Goal: Use online tool/utility: Utilize a website feature to perform a specific function

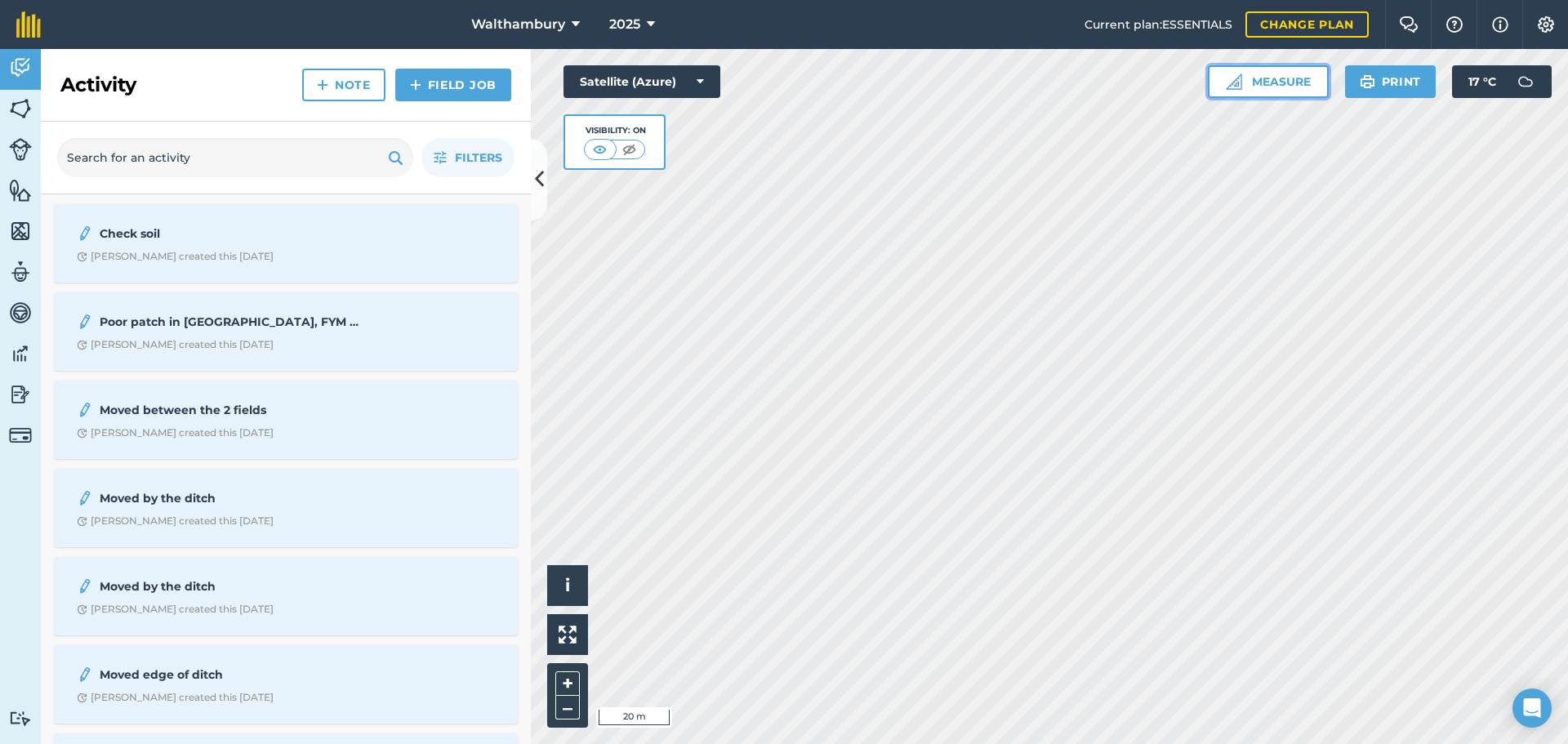
click at [1252, 81] on button "Measure" at bounding box center [1268, 82] width 120 height 33
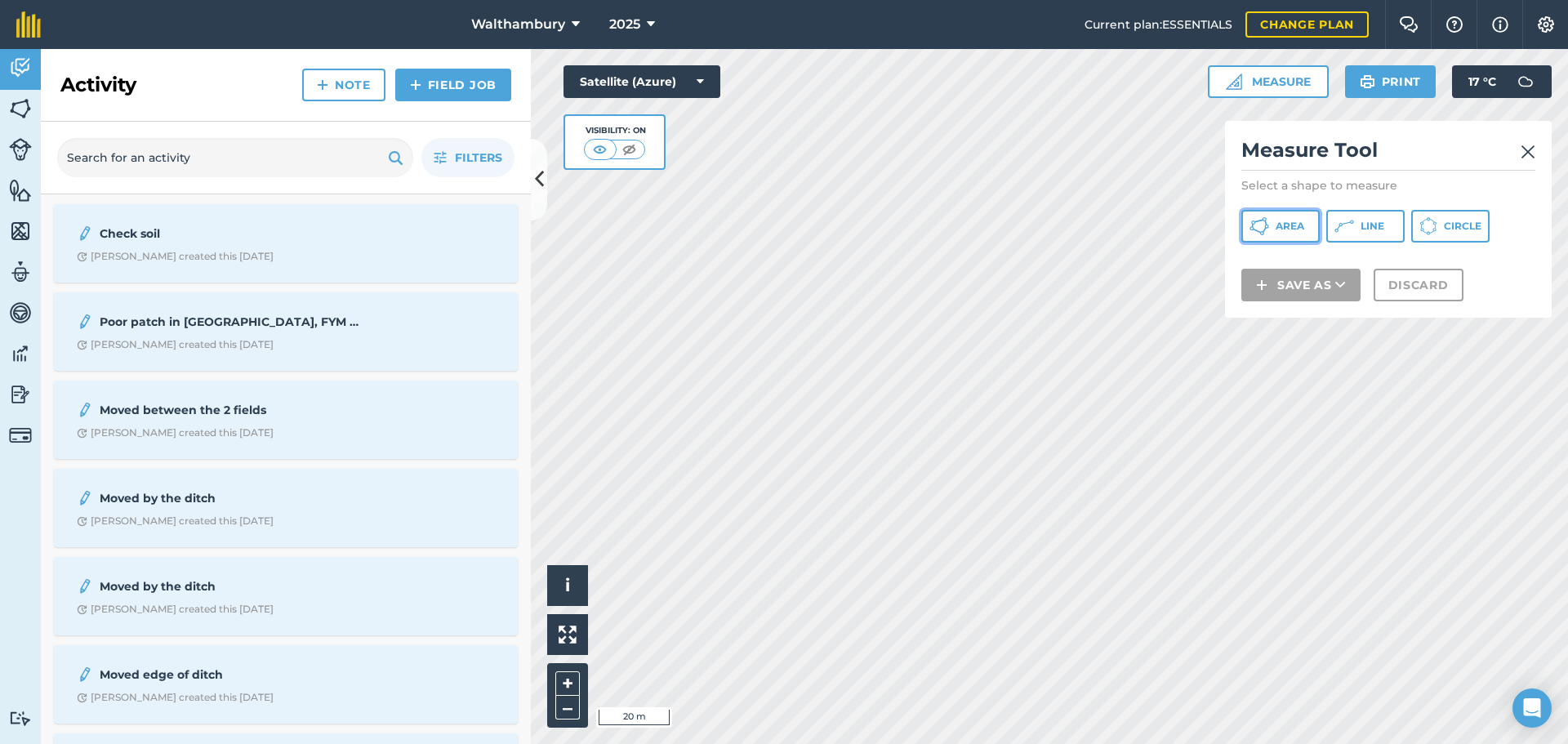
click at [1281, 229] on span "Area" at bounding box center [1289, 226] width 29 height 13
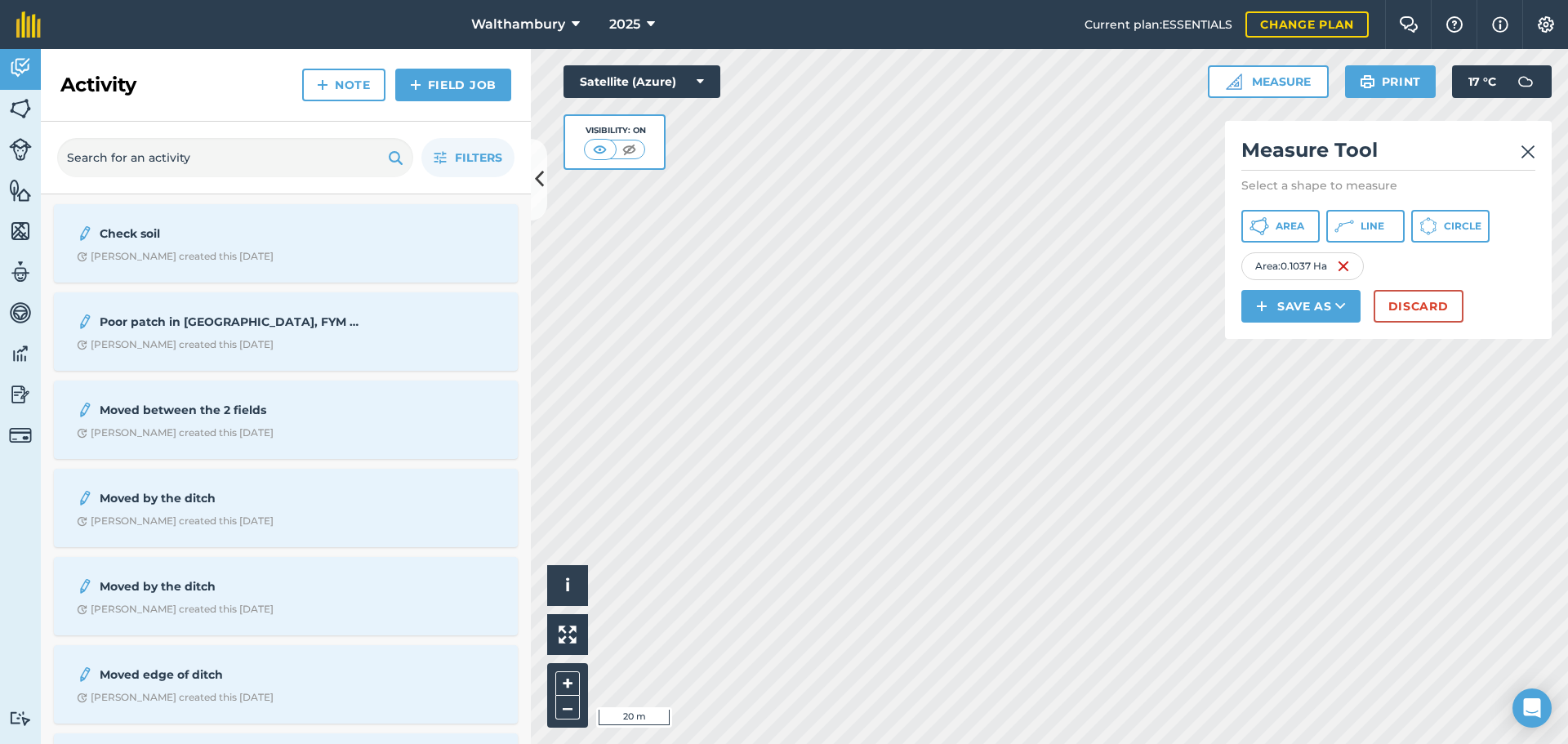
click at [1170, 34] on div "[GEOGRAPHIC_DATA] 2025 Current plan : ESSENTIALS Change plan Farm Chat Help Inf…" at bounding box center [784, 372] width 1568 height 744
click at [1409, 309] on button "Discard" at bounding box center [1418, 305] width 90 height 33
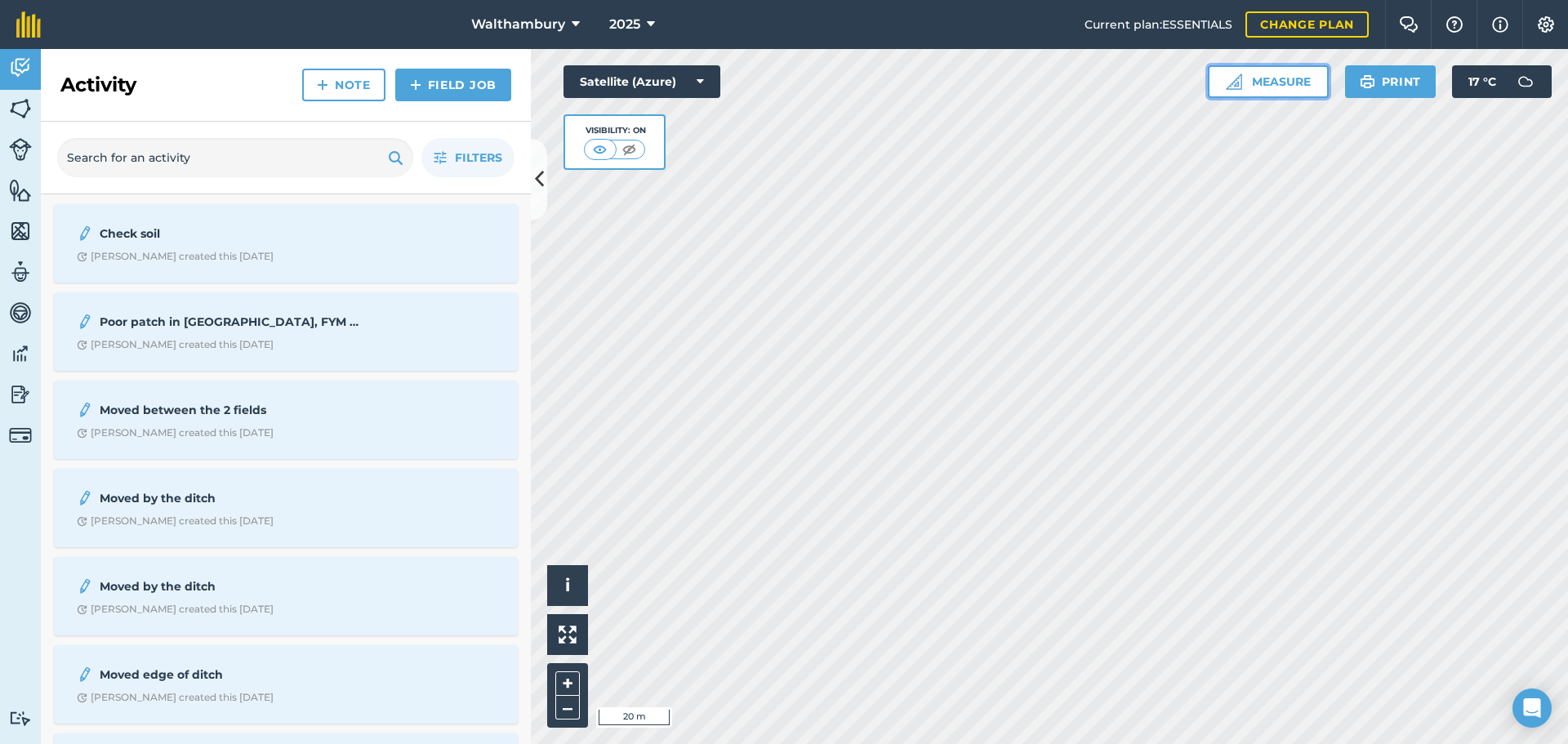
click at [1266, 82] on button "Measure" at bounding box center [1268, 82] width 120 height 33
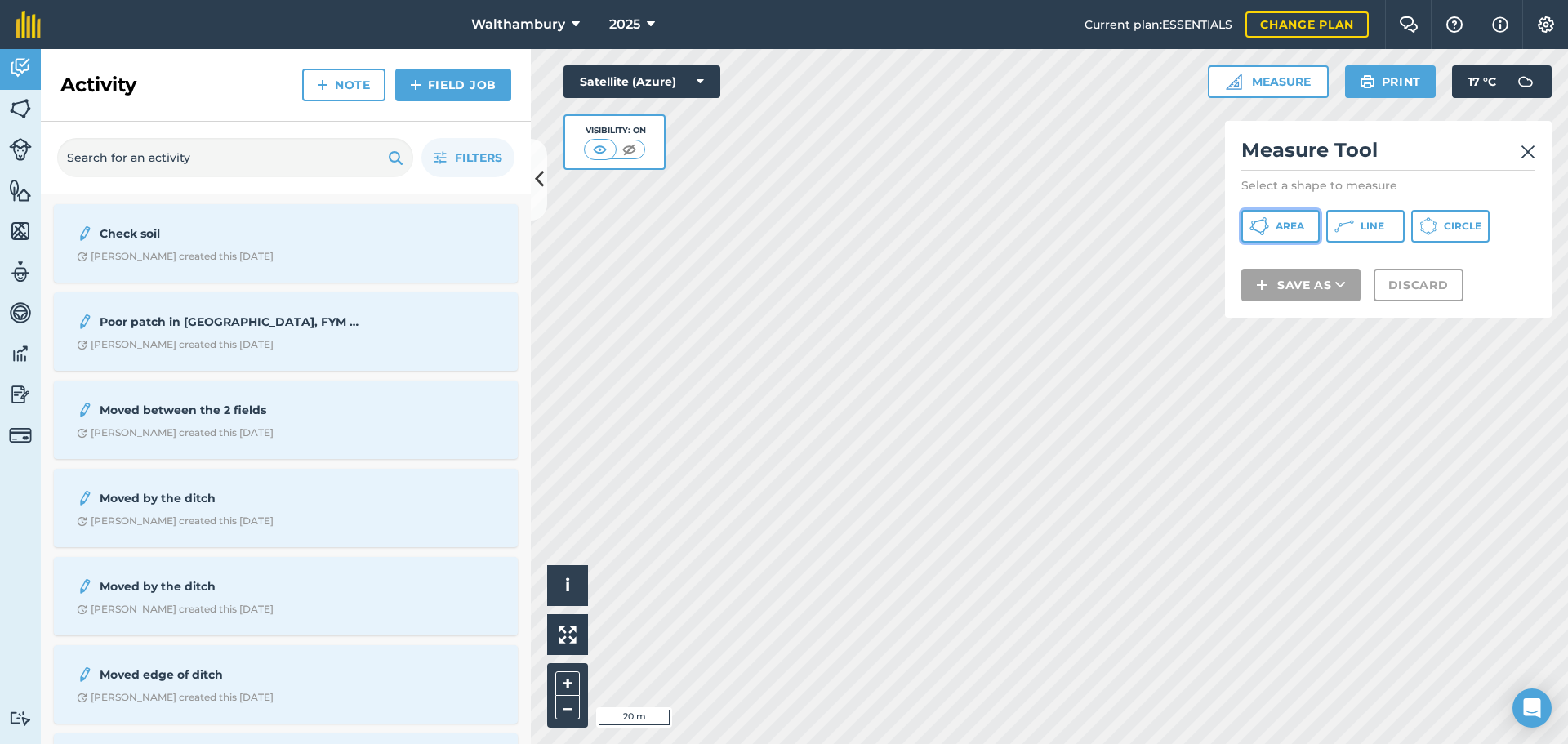
click at [1288, 225] on span "Area" at bounding box center [1289, 226] width 29 height 13
